Goal: Task Accomplishment & Management: Manage account settings

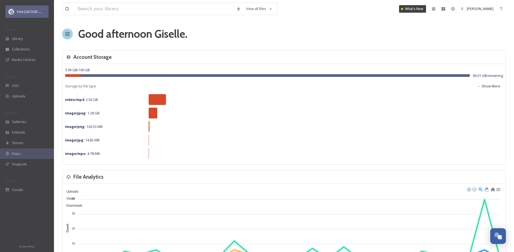
click at [22, 15] on div "Visit [GEOGRAPHIC_DATA] Parks" at bounding box center [26, 11] width 43 height 12
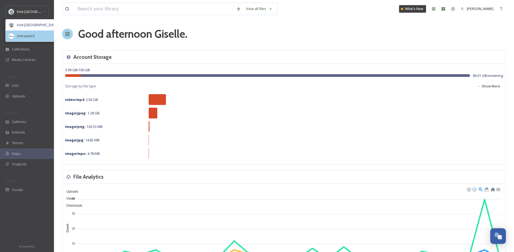
click at [28, 41] on div "Untraveled" at bounding box center [39, 36] width 66 height 11
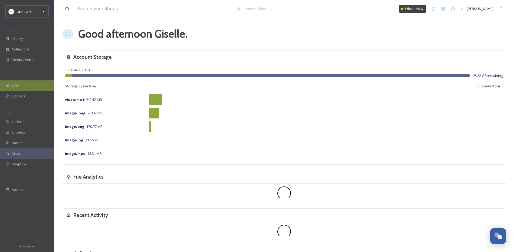
click at [32, 84] on div "UGC" at bounding box center [27, 85] width 54 height 11
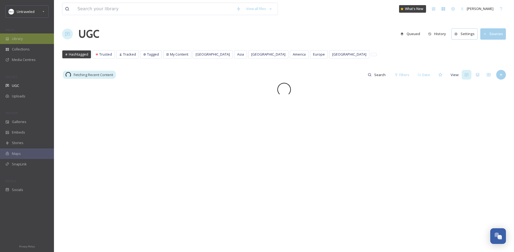
click at [32, 37] on div "Library" at bounding box center [27, 38] width 54 height 11
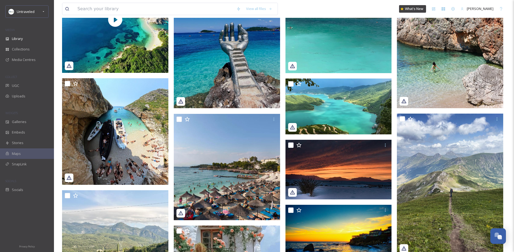
scroll to position [60, 0]
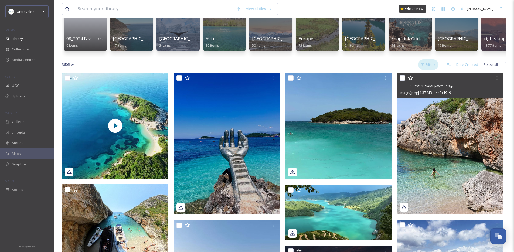
click at [436, 69] on div "Filters" at bounding box center [429, 64] width 20 height 11
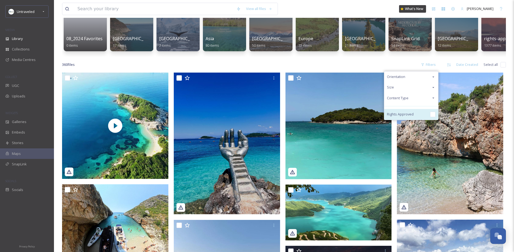
click at [409, 117] on span "Rights Approved" at bounding box center [400, 114] width 27 height 5
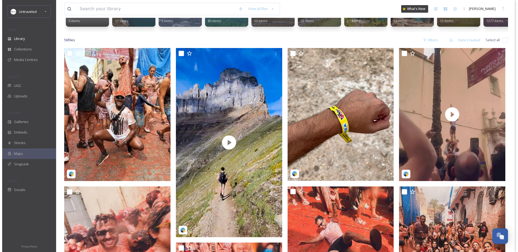
scroll to position [86, 0]
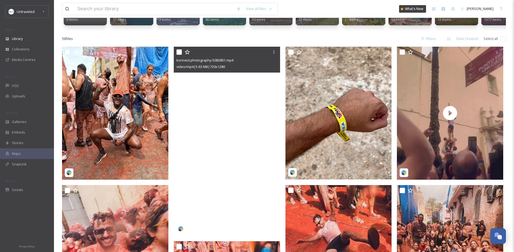
click at [235, 110] on video "konnect.photography-5082801.mp4" at bounding box center [227, 141] width 106 height 189
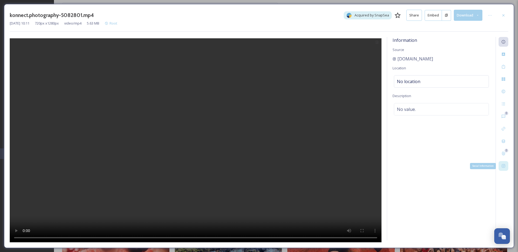
click at [504, 168] on icon at bounding box center [504, 166] width 4 height 4
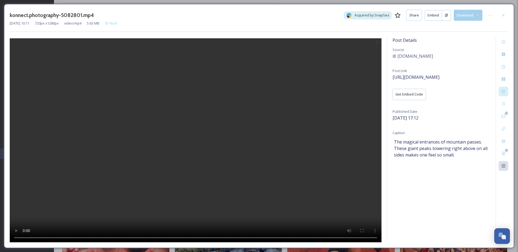
click at [502, 92] on icon at bounding box center [504, 91] width 4 height 4
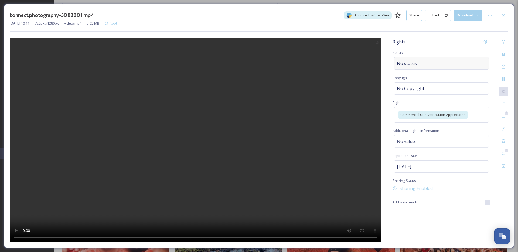
click at [411, 58] on div "No status" at bounding box center [441, 63] width 95 height 12
click at [411, 58] on input at bounding box center [424, 64] width 59 height 12
type input "s"
click at [420, 75] on span "Shared to Social" at bounding box center [410, 76] width 26 height 5
click at [486, 15] on div at bounding box center [491, 16] width 10 height 10
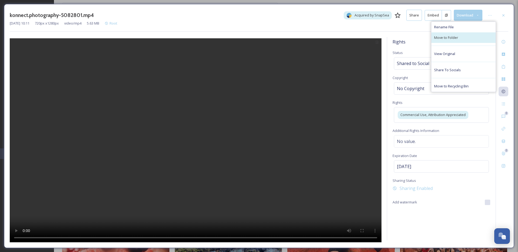
click at [469, 33] on div "Move to Folder" at bounding box center [464, 37] width 64 height 11
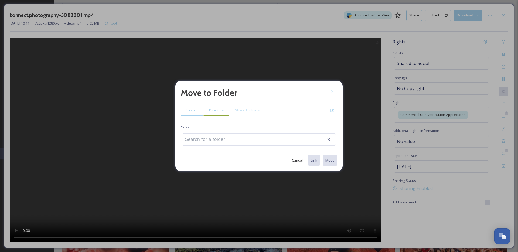
click at [204, 107] on div "Directory" at bounding box center [217, 110] width 26 height 11
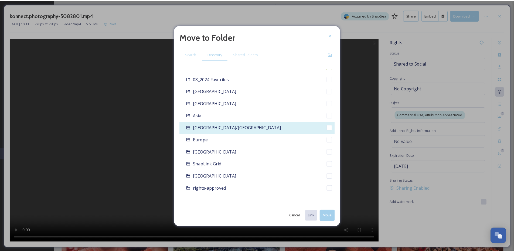
scroll to position [8, 0]
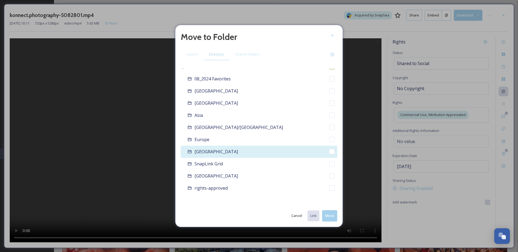
click at [225, 147] on div "North America" at bounding box center [259, 152] width 157 height 12
checkbox input "false"
checkbox input "true"
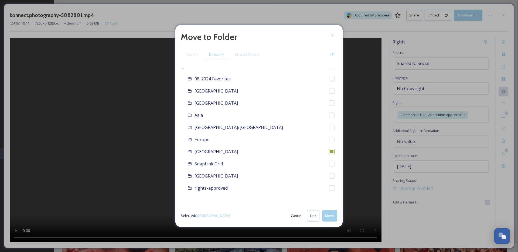
click at [328, 219] on button "Move" at bounding box center [329, 215] width 15 height 11
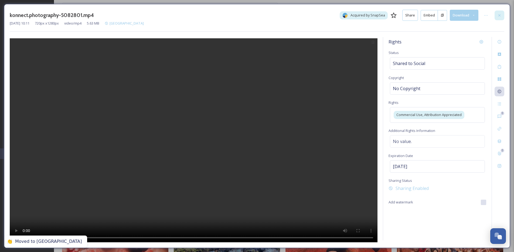
click at [500, 12] on div at bounding box center [500, 16] width 10 height 10
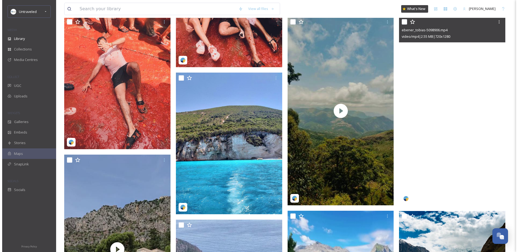
scroll to position [383, 0]
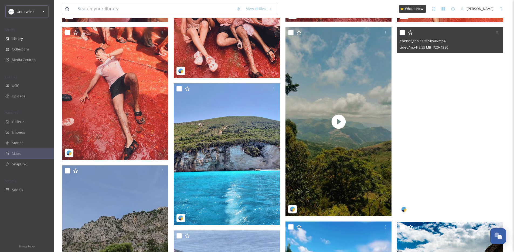
click at [431, 124] on video "ebener_tobias-5098906.mp4" at bounding box center [450, 121] width 106 height 189
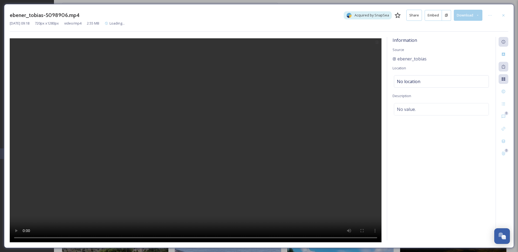
click at [505, 162] on div "0 0" at bounding box center [502, 139] width 13 height 204
click at [505, 162] on div "0 0 Social Information" at bounding box center [502, 139] width 13 height 204
click at [505, 162] on div "Social Information" at bounding box center [504, 166] width 10 height 10
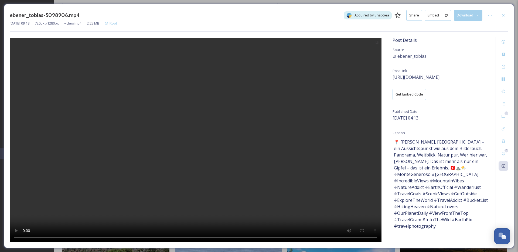
click at [504, 179] on div "0 0" at bounding box center [502, 139] width 13 height 204
click at [505, 95] on div at bounding box center [504, 92] width 10 height 10
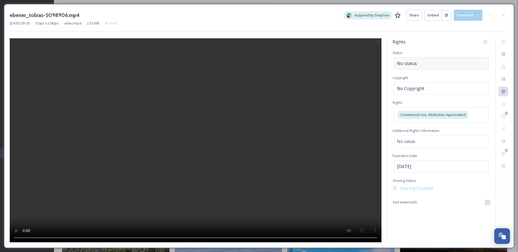
click at [415, 66] on span "No status" at bounding box center [407, 63] width 20 height 6
type input "s"
drag, startPoint x: 429, startPoint y: 76, endPoint x: 450, endPoint y: 70, distance: 21.8
click at [429, 76] on div "Shared to Social" at bounding box center [442, 76] width 94 height 11
click at [496, 11] on div "ebener_tobias-5098906.mp4 Acquired by SnapSea Share Embed Download" at bounding box center [259, 15] width 499 height 11
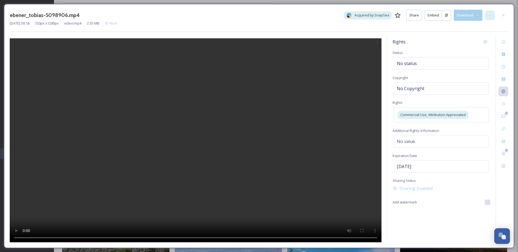
click at [493, 15] on div at bounding box center [491, 16] width 10 height 10
click at [465, 43] on div "Rename File Move to Folder View Original Share To Socials Move to Recycling Bin" at bounding box center [464, 57] width 65 height 70
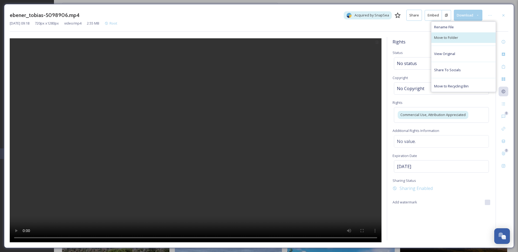
click at [465, 42] on div "Move to Folder" at bounding box center [464, 37] width 64 height 11
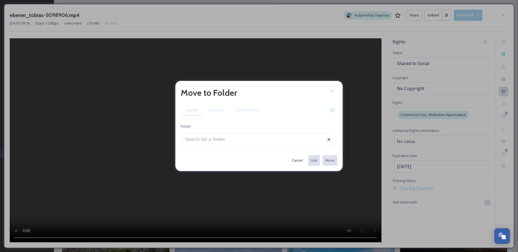
click at [222, 103] on div "Move to Folder Search Directory Shared Folders Folder Cancel Link Move" at bounding box center [259, 126] width 167 height 90
click at [218, 107] on div "Directory" at bounding box center [217, 110] width 26 height 11
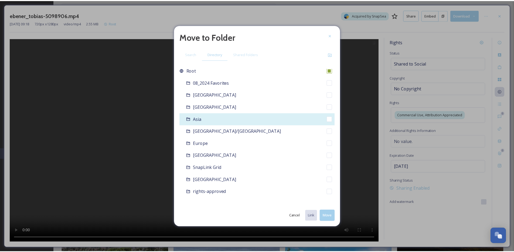
scroll to position [8, 0]
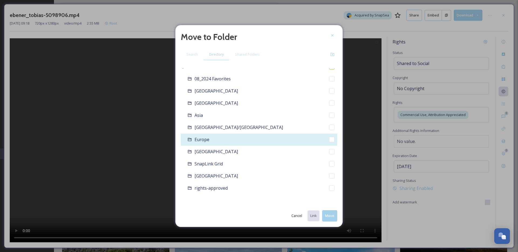
click at [234, 141] on div "Europe" at bounding box center [259, 140] width 157 height 12
checkbox input "false"
checkbox input "true"
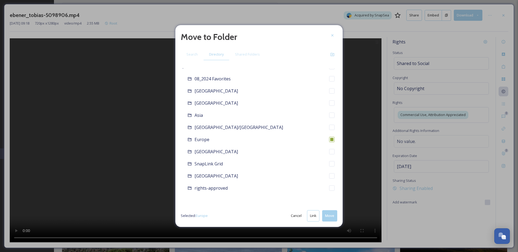
click at [330, 218] on button "Move" at bounding box center [329, 215] width 15 height 11
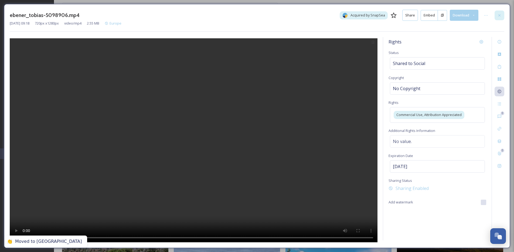
click at [502, 16] on icon at bounding box center [500, 15] width 4 height 4
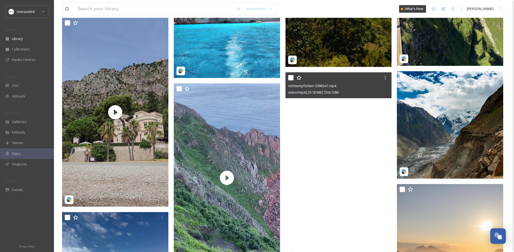
scroll to position [608, 0]
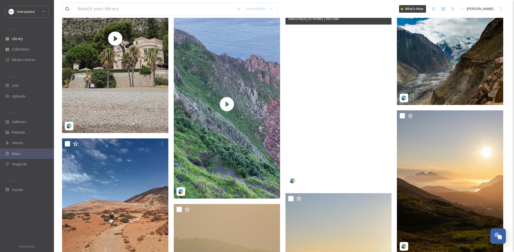
click at [325, 142] on video "nichtempfohlen-5096341.mp4" at bounding box center [339, 93] width 106 height 189
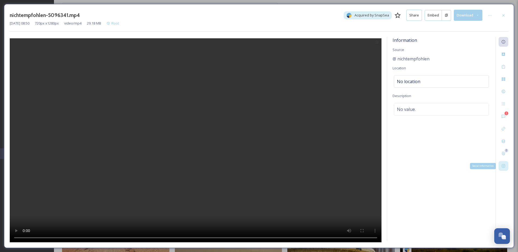
click at [499, 165] on div "Social Information" at bounding box center [504, 166] width 10 height 10
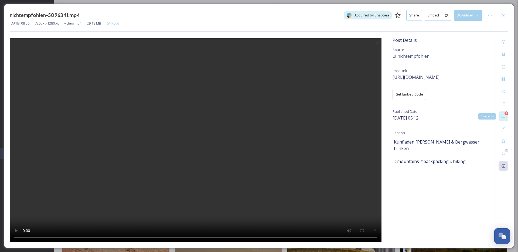
click at [504, 118] on icon at bounding box center [504, 116] width 4 height 4
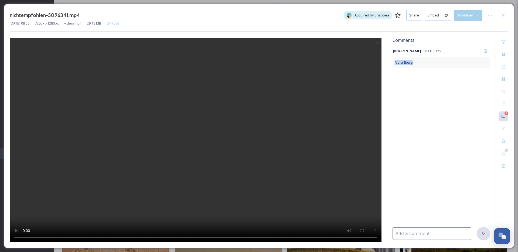
drag, startPoint x: 420, startPoint y: 66, endPoint x: 393, endPoint y: 63, distance: 27.9
click at [393, 63] on div "Vorarlberg" at bounding box center [442, 62] width 98 height 11
click at [405, 64] on textarea "Vorarlberg" at bounding box center [442, 62] width 98 height 11
click at [504, 93] on icon at bounding box center [504, 92] width 4 height 4
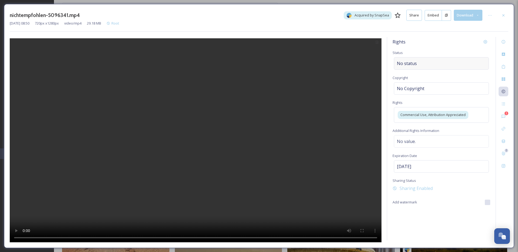
click at [413, 66] on span "No status" at bounding box center [407, 63] width 20 height 6
click at [413, 66] on input at bounding box center [424, 64] width 59 height 12
type input "s"
click at [423, 78] on span "Shared to Social" at bounding box center [410, 76] width 26 height 5
click at [487, 10] on div "nichtempfohlen-5096341.mp4 Acquired by SnapSea Share Embed Download" at bounding box center [259, 15] width 499 height 11
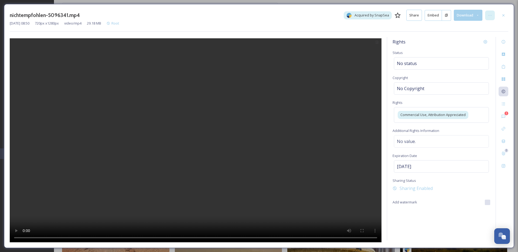
click at [489, 14] on icon at bounding box center [490, 15] width 4 height 4
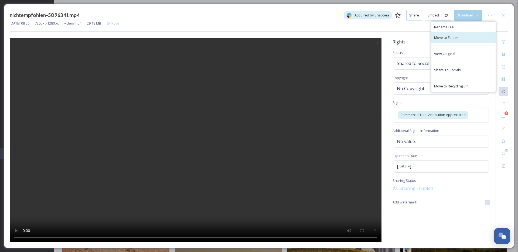
click at [453, 36] on span "Move to Folder" at bounding box center [446, 37] width 24 height 5
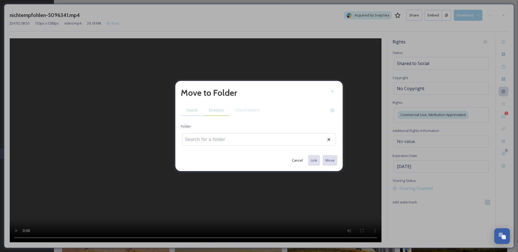
click at [209, 111] on div "Directory" at bounding box center [217, 110] width 26 height 11
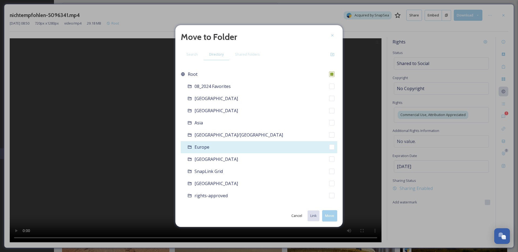
click at [221, 150] on div "Europe" at bounding box center [259, 147] width 157 height 12
checkbox input "false"
checkbox input "true"
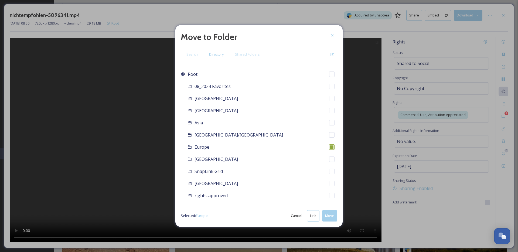
click at [329, 213] on button "Move" at bounding box center [329, 215] width 15 height 11
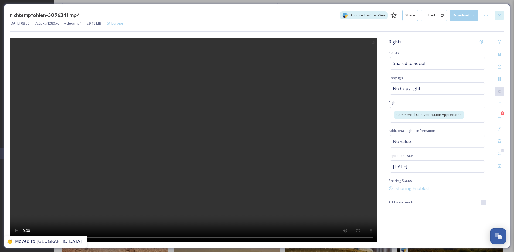
click at [504, 11] on div at bounding box center [500, 16] width 10 height 10
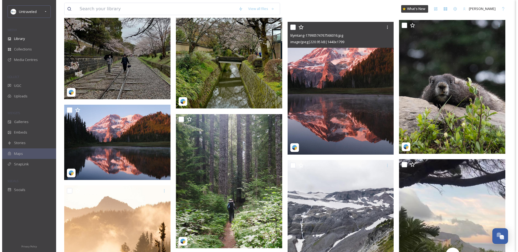
scroll to position [1183, 0]
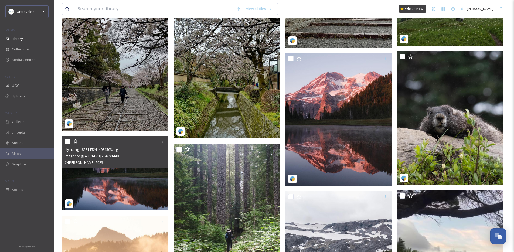
click at [93, 166] on div "© Lily Tang 2023" at bounding box center [116, 162] width 102 height 6
click at [103, 182] on img at bounding box center [115, 173] width 106 height 75
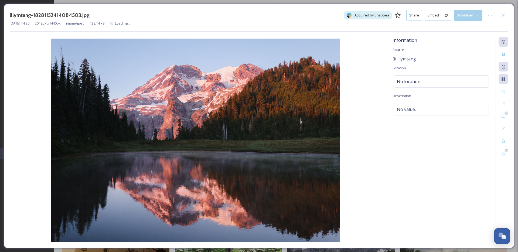
click at [501, 163] on div "0 0" at bounding box center [502, 139] width 13 height 204
click at [507, 161] on div "0 0" at bounding box center [502, 139] width 13 height 204
click at [506, 163] on div "Social Information" at bounding box center [504, 166] width 10 height 10
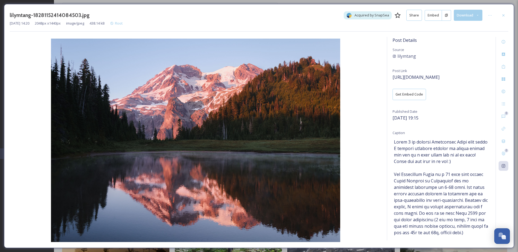
scroll to position [800, 0]
copy div "lilymtang"
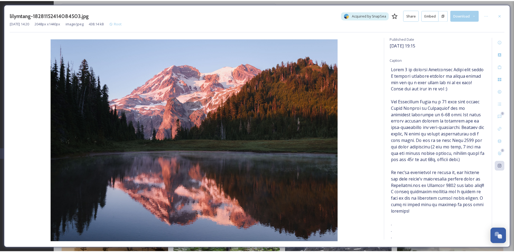
scroll to position [99, 0]
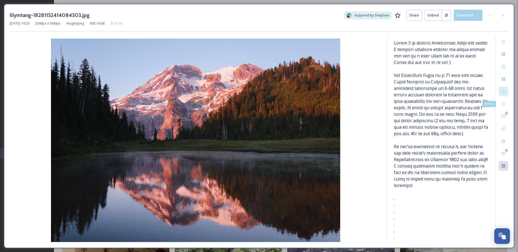
click at [503, 95] on div at bounding box center [504, 92] width 10 height 10
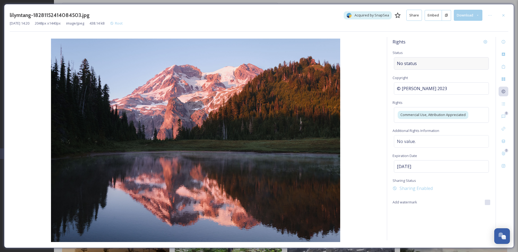
click at [418, 59] on div "No status" at bounding box center [441, 63] width 95 height 12
click at [418, 59] on input at bounding box center [424, 64] width 59 height 12
type input "s"
click at [423, 79] on div "Shared to Social" at bounding box center [442, 76] width 94 height 11
click at [494, 14] on div at bounding box center [491, 16] width 10 height 10
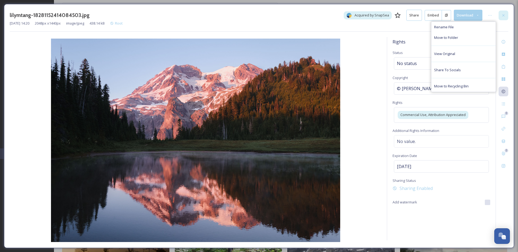
click at [499, 12] on div at bounding box center [504, 16] width 10 height 10
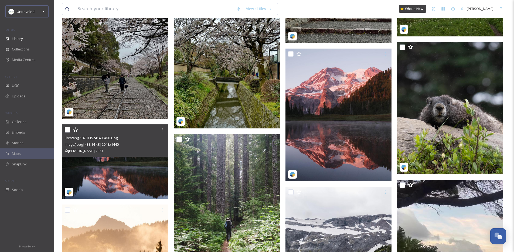
scroll to position [1173, 0]
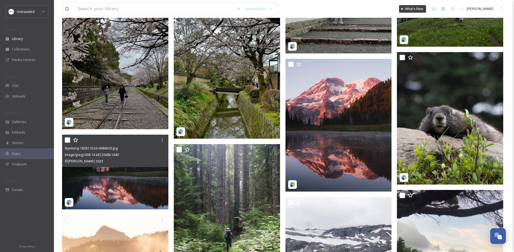
click at [67, 143] on input "checkbox" at bounding box center [67, 139] width 5 height 5
checkbox input "true"
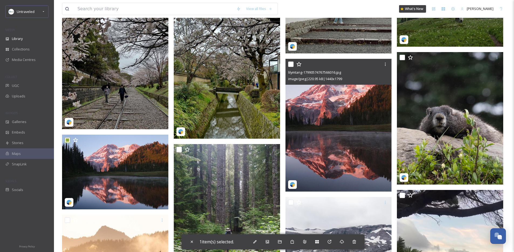
click at [294, 67] on div at bounding box center [339, 64] width 102 height 10
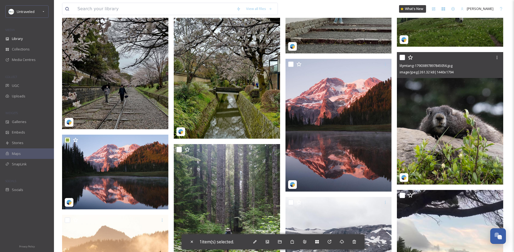
click at [403, 60] on input "checkbox" at bounding box center [402, 57] width 5 height 5
checkbox input "true"
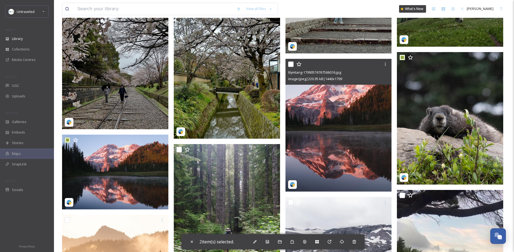
click at [291, 67] on input "checkbox" at bounding box center [290, 64] width 5 height 5
checkbox input "true"
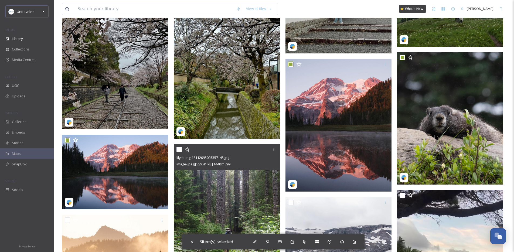
click at [180, 152] on input "checkbox" at bounding box center [179, 149] width 5 height 5
checkbox input "true"
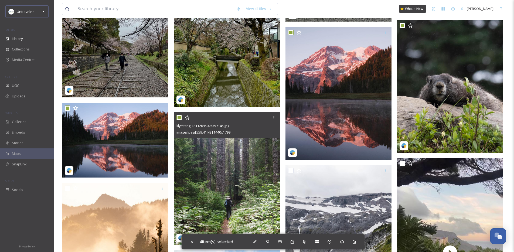
scroll to position [1306, 0]
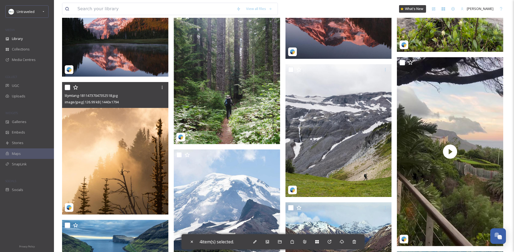
click at [67, 90] on input "checkbox" at bounding box center [67, 87] width 5 height 5
checkbox input "true"
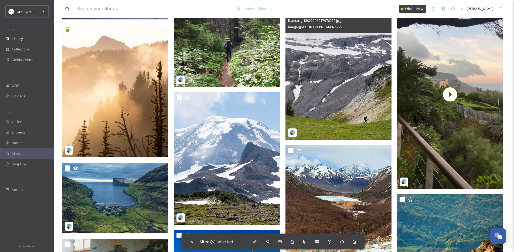
scroll to position [1355, 0]
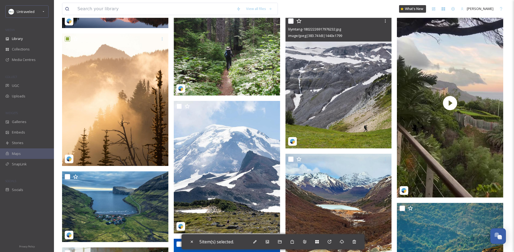
click at [292, 24] on input "checkbox" at bounding box center [290, 20] width 5 height 5
checkbox input "true"
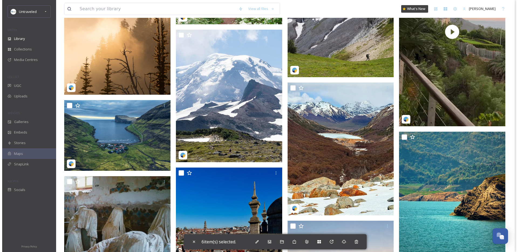
scroll to position [1433, 0]
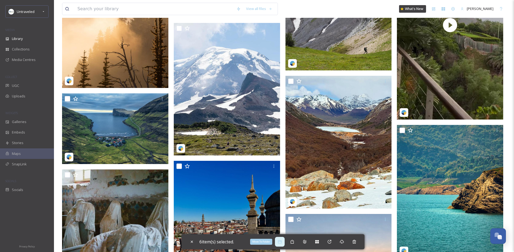
click at [281, 243] on icon at bounding box center [280, 242] width 4 height 4
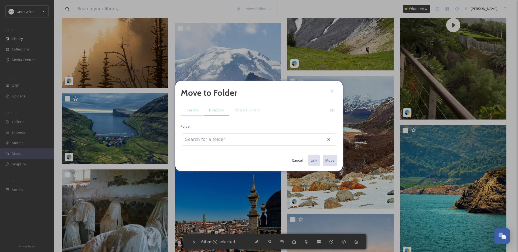
click at [214, 108] on span "Directory" at bounding box center [216, 110] width 15 height 5
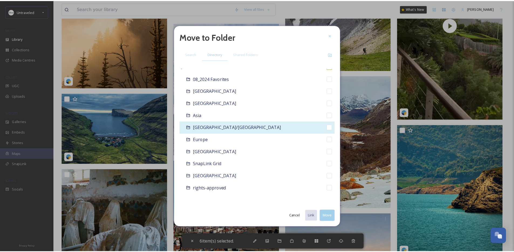
scroll to position [0, 0]
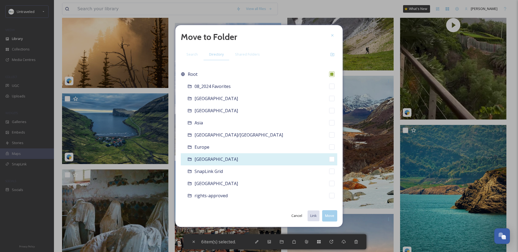
click at [260, 161] on div "North America" at bounding box center [259, 159] width 157 height 12
checkbox input "false"
checkbox input "true"
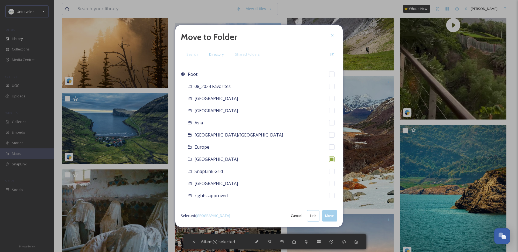
click at [327, 220] on button "Move" at bounding box center [329, 215] width 15 height 11
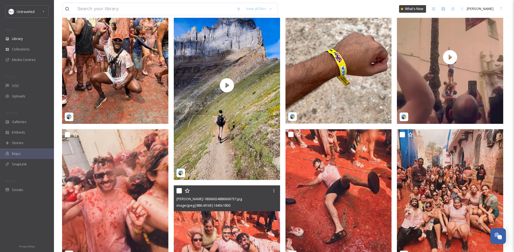
scroll to position [39, 0]
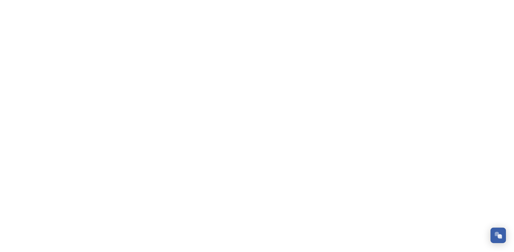
scroll to position [820, 0]
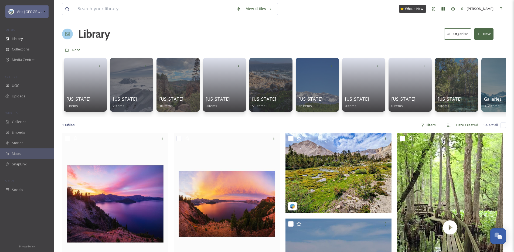
click at [23, 17] on div "Visit [GEOGRAPHIC_DATA] Parks" at bounding box center [26, 11] width 43 height 12
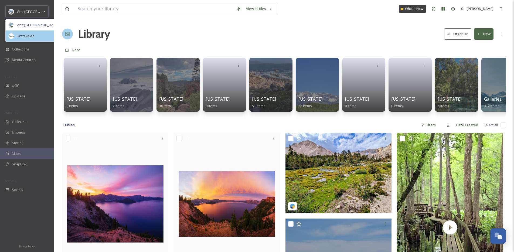
click at [36, 36] on div "Untraveled" at bounding box center [39, 36] width 66 height 11
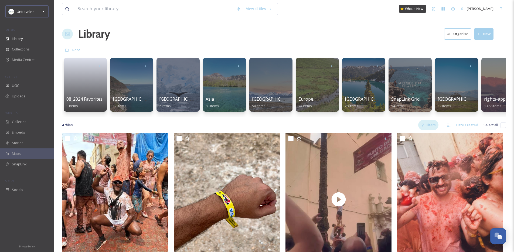
click at [427, 129] on div "Filters" at bounding box center [429, 125] width 20 height 11
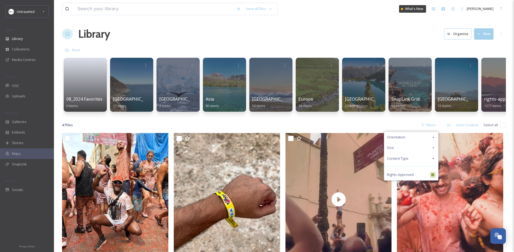
click at [293, 36] on div "Library Organise New" at bounding box center [284, 34] width 444 height 16
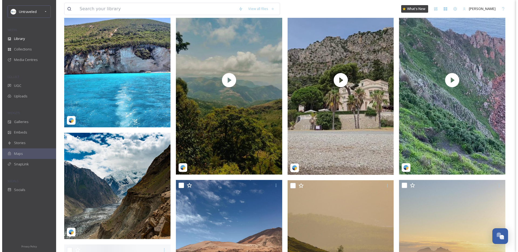
scroll to position [427, 0]
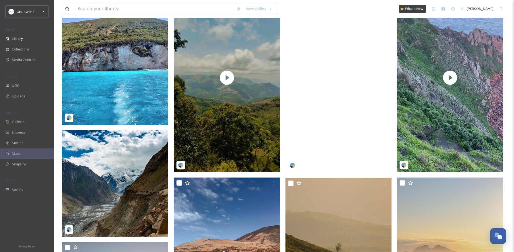
click at [299, 87] on video "florin__eduard-5081946.mp4" at bounding box center [339, 77] width 106 height 189
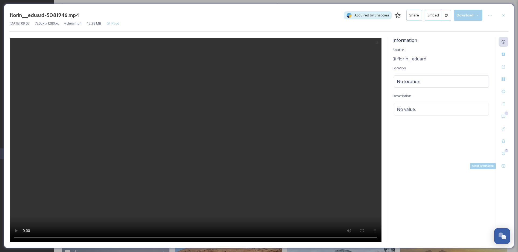
click at [505, 166] on icon at bounding box center [504, 166] width 4 height 4
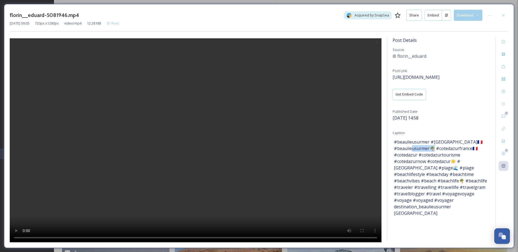
drag, startPoint x: 404, startPoint y: 149, endPoint x: 424, endPoint y: 149, distance: 19.7
click at [424, 149] on span "#beaulieusurmer #france🇫🇷 #beaulieusurmer🌴 #cotedazurfrance🇫🇷 #cotedazur #coted…" at bounding box center [441, 178] width 95 height 78
copy span "edazurfra"
click at [503, 91] on icon at bounding box center [504, 92] width 4 height 4
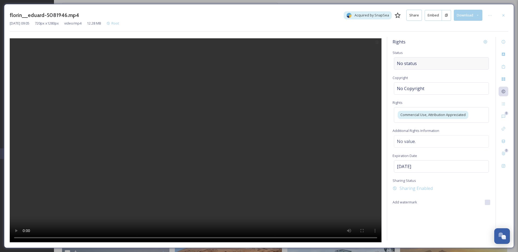
click at [400, 66] on span "No status" at bounding box center [407, 63] width 20 height 6
click at [400, 66] on input at bounding box center [424, 64] width 59 height 12
type input "s"
click at [431, 78] on div "Shared to Social" at bounding box center [442, 76] width 94 height 11
click at [491, 18] on div at bounding box center [491, 16] width 10 height 10
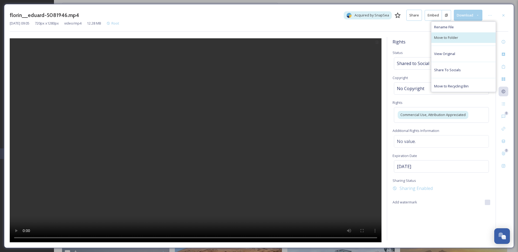
click at [457, 38] on span "Move to Folder" at bounding box center [446, 37] width 24 height 5
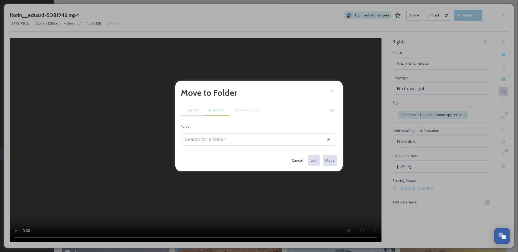
click at [216, 110] on span "Directory" at bounding box center [216, 110] width 15 height 5
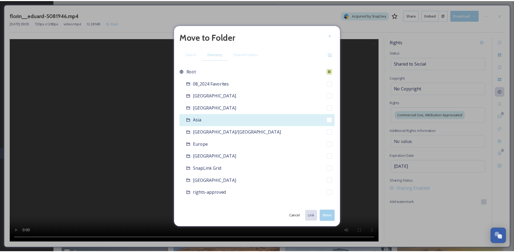
scroll to position [8, 0]
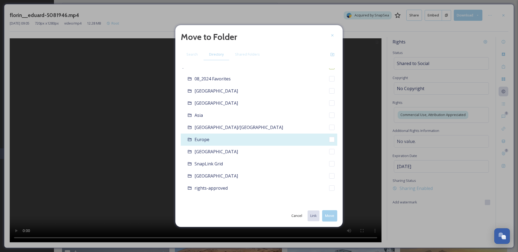
click at [209, 140] on div "Europe" at bounding box center [259, 140] width 157 height 12
checkbox input "false"
checkbox input "true"
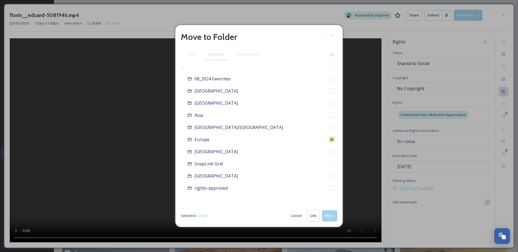
click at [333, 219] on button "Move" at bounding box center [329, 215] width 15 height 11
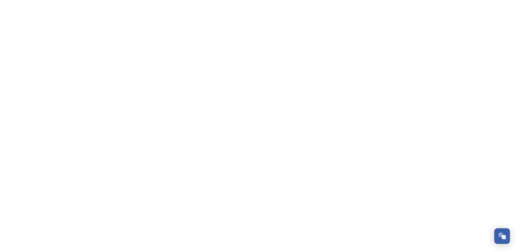
scroll to position [820, 0]
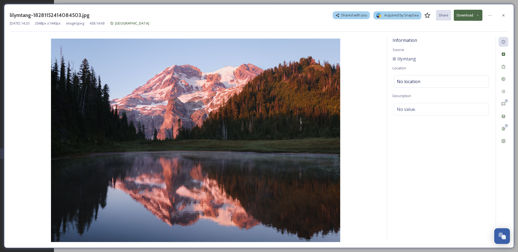
click at [479, 14] on icon at bounding box center [478, 16] width 4 height 4
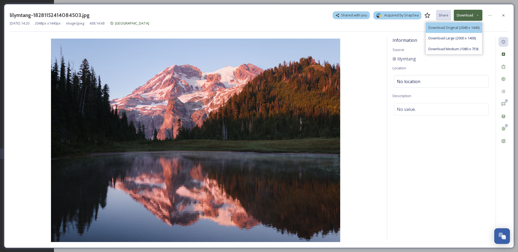
click at [473, 27] on span "Download Original (2048 x 1440)" at bounding box center [454, 27] width 51 height 5
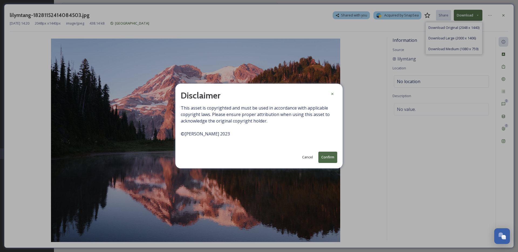
click at [330, 155] on button "Confirm" at bounding box center [328, 157] width 19 height 11
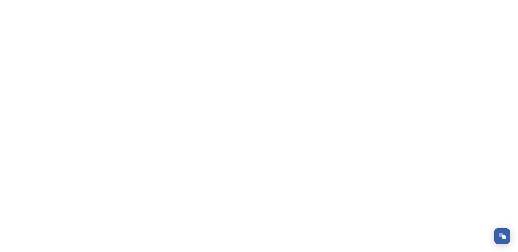
scroll to position [820, 0]
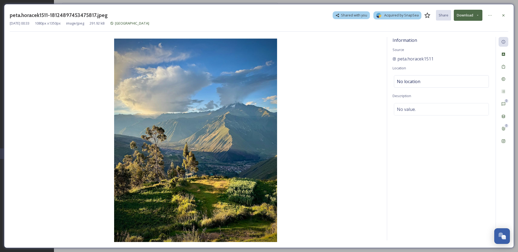
click at [479, 19] on button "Download" at bounding box center [468, 15] width 29 height 11
click at [468, 29] on span "Download Original (1080 x 1350)" at bounding box center [454, 27] width 51 height 5
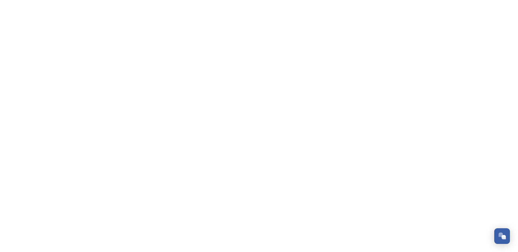
scroll to position [820, 0]
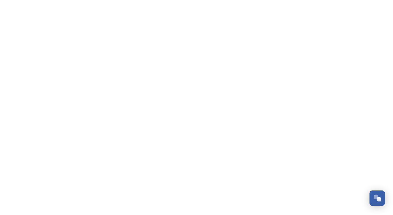
scroll to position [819, 0]
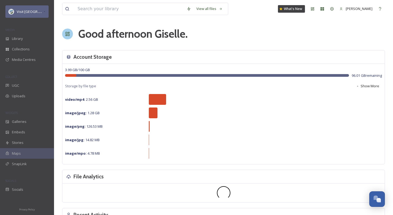
click at [27, 9] on span "Visit [GEOGRAPHIC_DATA] Parks" at bounding box center [43, 11] width 52 height 5
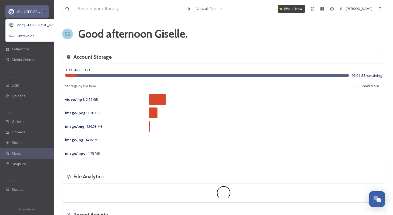
click at [19, 13] on span "Visit [GEOGRAPHIC_DATA] Parks" at bounding box center [43, 11] width 52 height 5
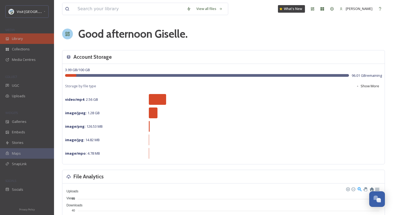
click at [18, 35] on div "Library" at bounding box center [27, 38] width 54 height 11
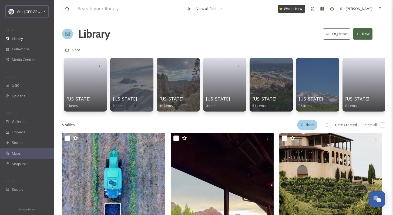
click at [307, 126] on div "Filters" at bounding box center [307, 125] width 20 height 11
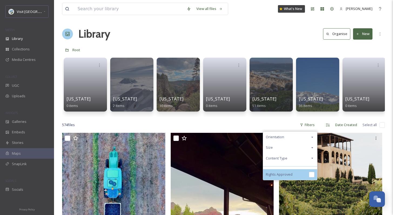
click at [288, 177] on span "Rights Approved" at bounding box center [279, 174] width 27 height 5
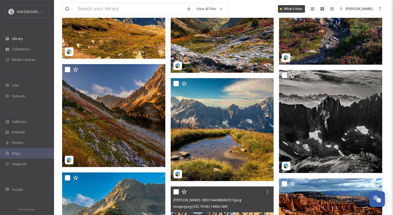
scroll to position [3146, 0]
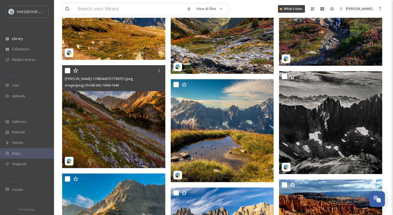
click at [121, 102] on img at bounding box center [113, 116] width 103 height 103
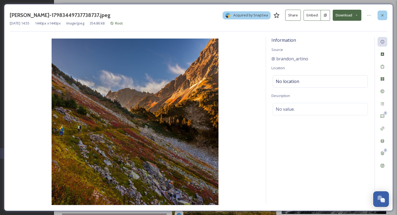
click at [382, 16] on icon at bounding box center [382, 15] width 4 height 4
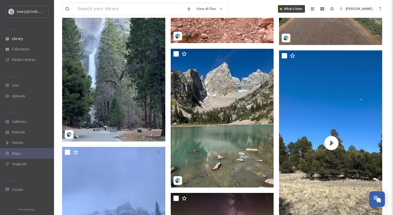
scroll to position [4117, 0]
